Goal: Task Accomplishment & Management: Complete application form

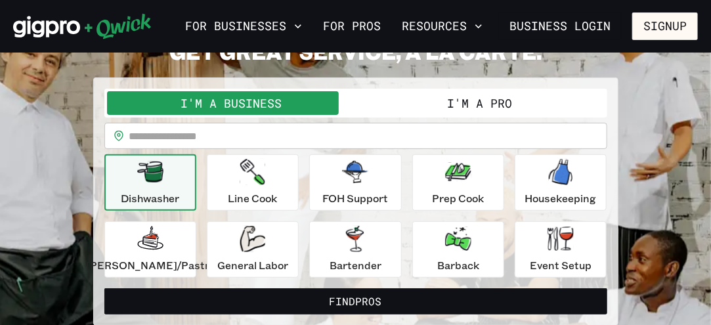
scroll to position [115, 0]
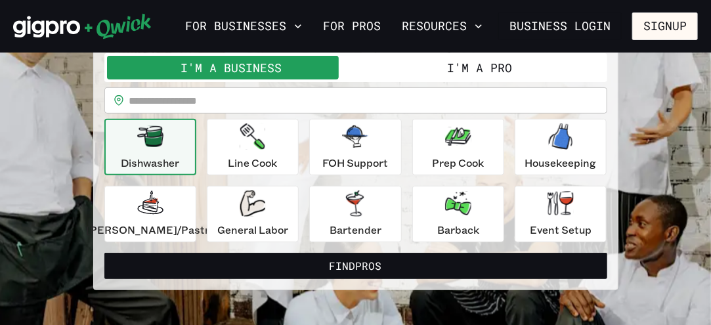
click at [555, 64] on button "I'm a Pro" at bounding box center [480, 68] width 249 height 24
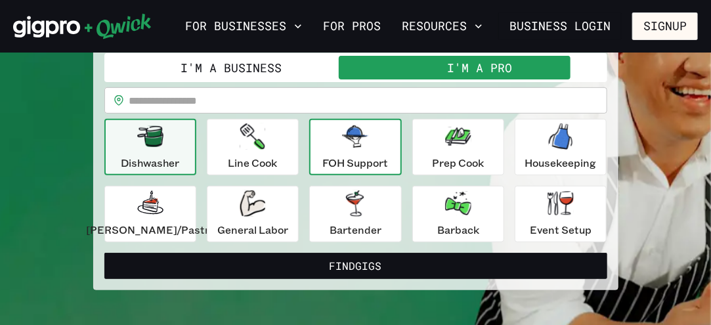
click at [363, 146] on icon "button" at bounding box center [355, 136] width 26 height 22
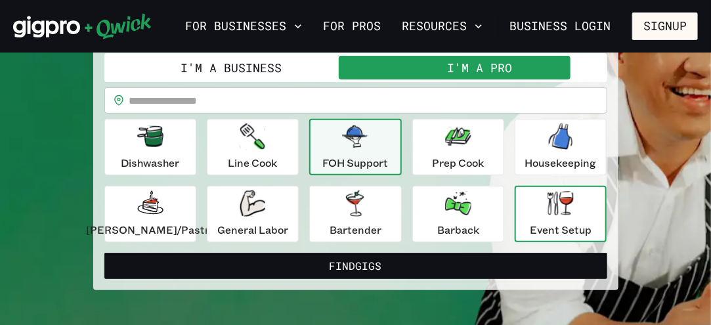
click at [555, 207] on icon "button" at bounding box center [560, 203] width 26 height 24
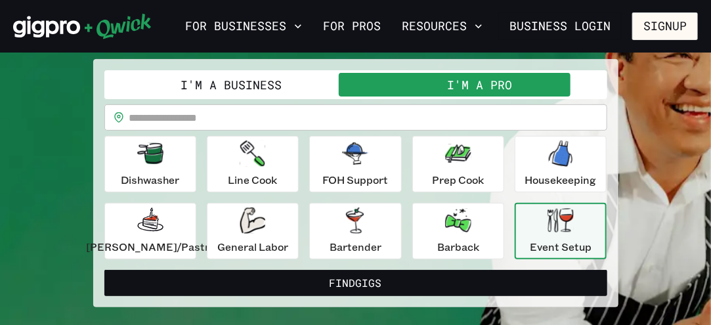
scroll to position [116, 0]
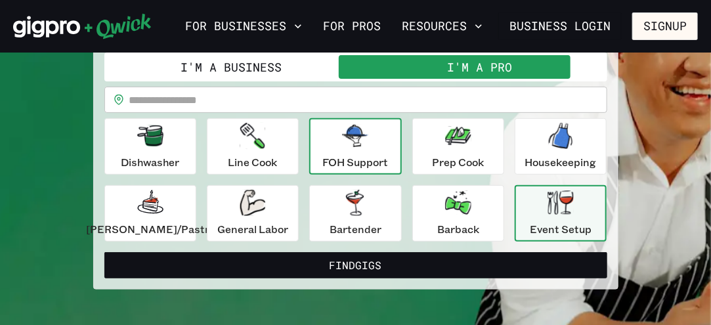
click at [362, 140] on icon "button" at bounding box center [355, 136] width 26 height 22
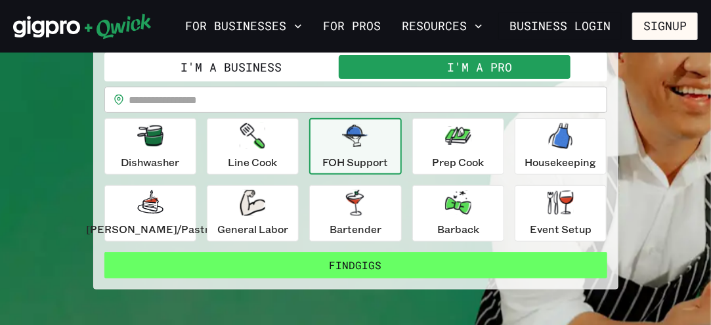
click at [425, 258] on button "Find Gigs" at bounding box center [355, 265] width 503 height 26
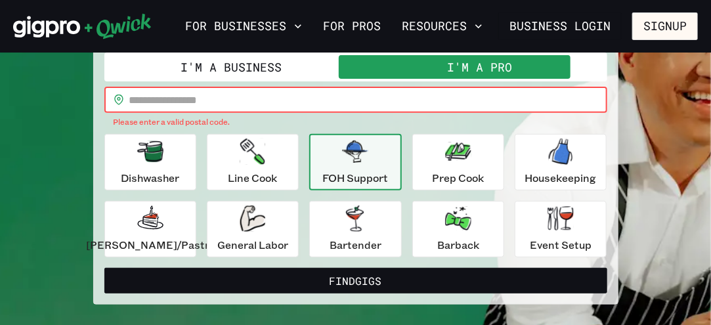
click at [371, 100] on input "text" at bounding box center [368, 100] width 478 height 26
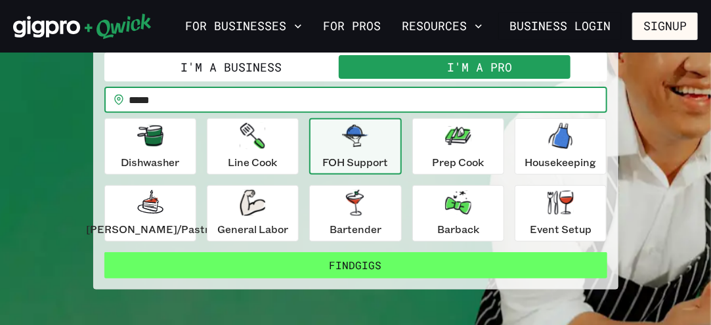
type input "*****"
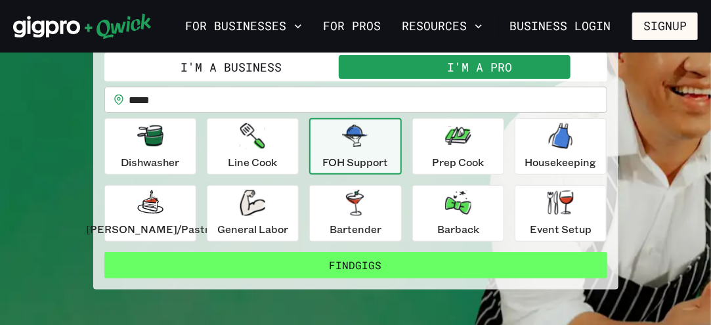
click at [421, 258] on button "Find Gigs" at bounding box center [355, 265] width 503 height 26
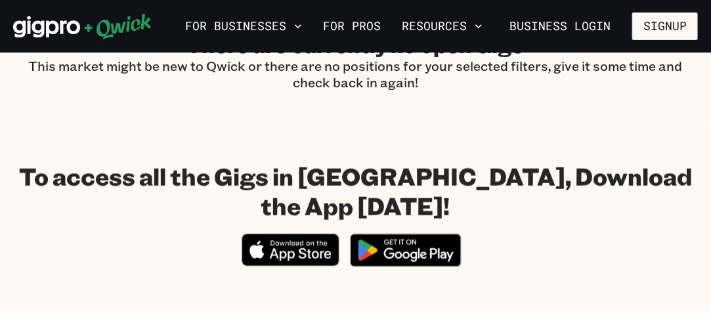
scroll to position [566, 0]
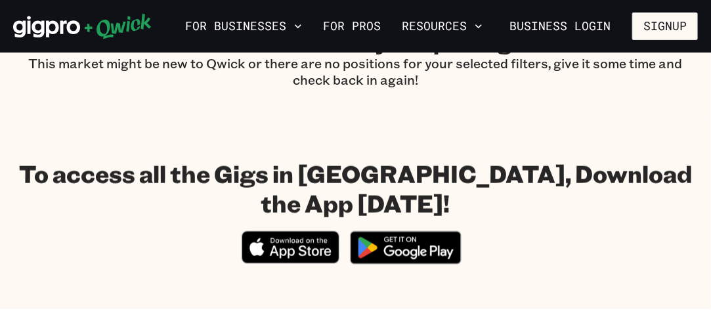
click at [415, 223] on img at bounding box center [405, 247] width 127 height 49
